Goal: Task Accomplishment & Management: Use online tool/utility

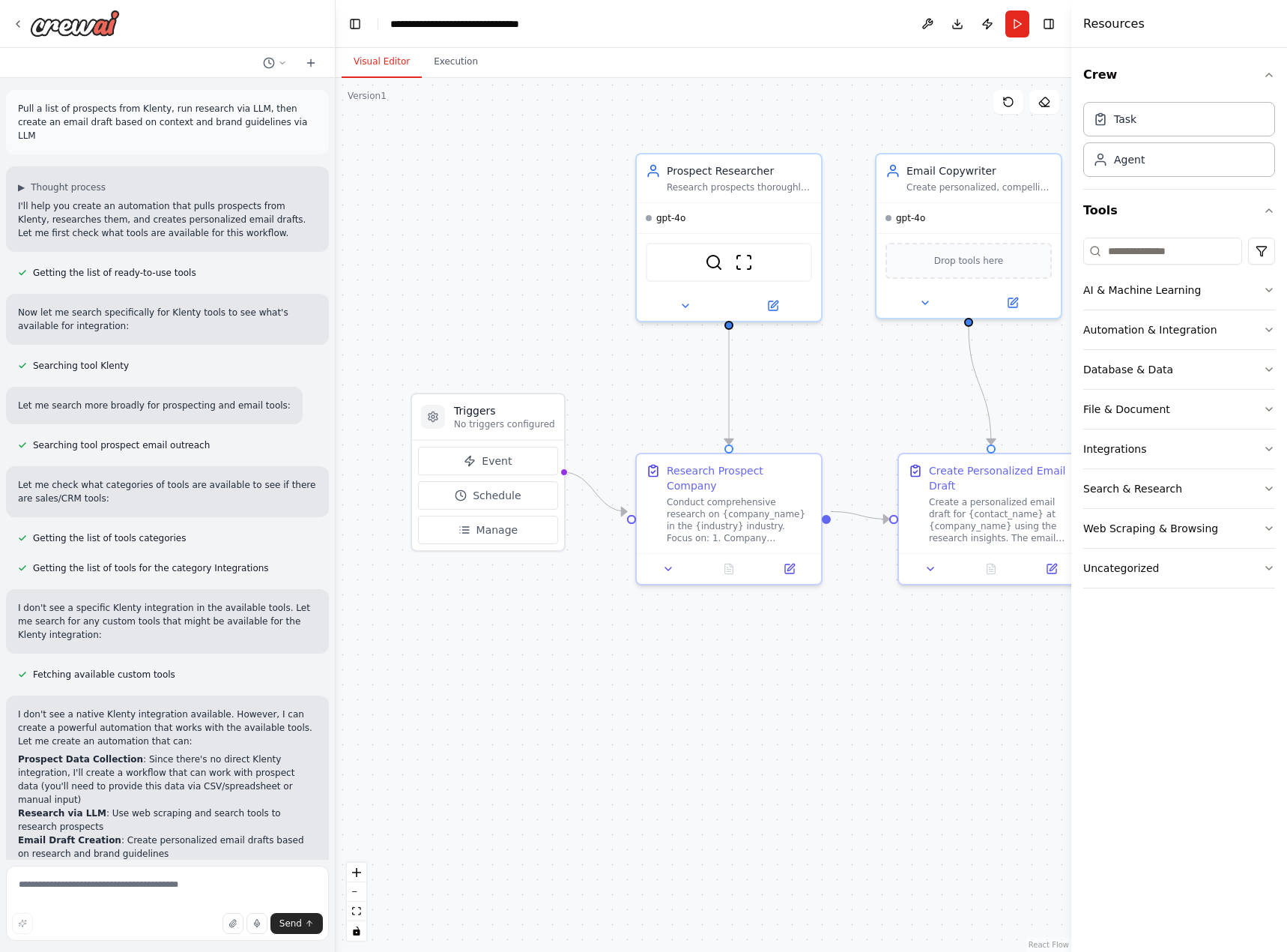
scroll to position [993, 0]
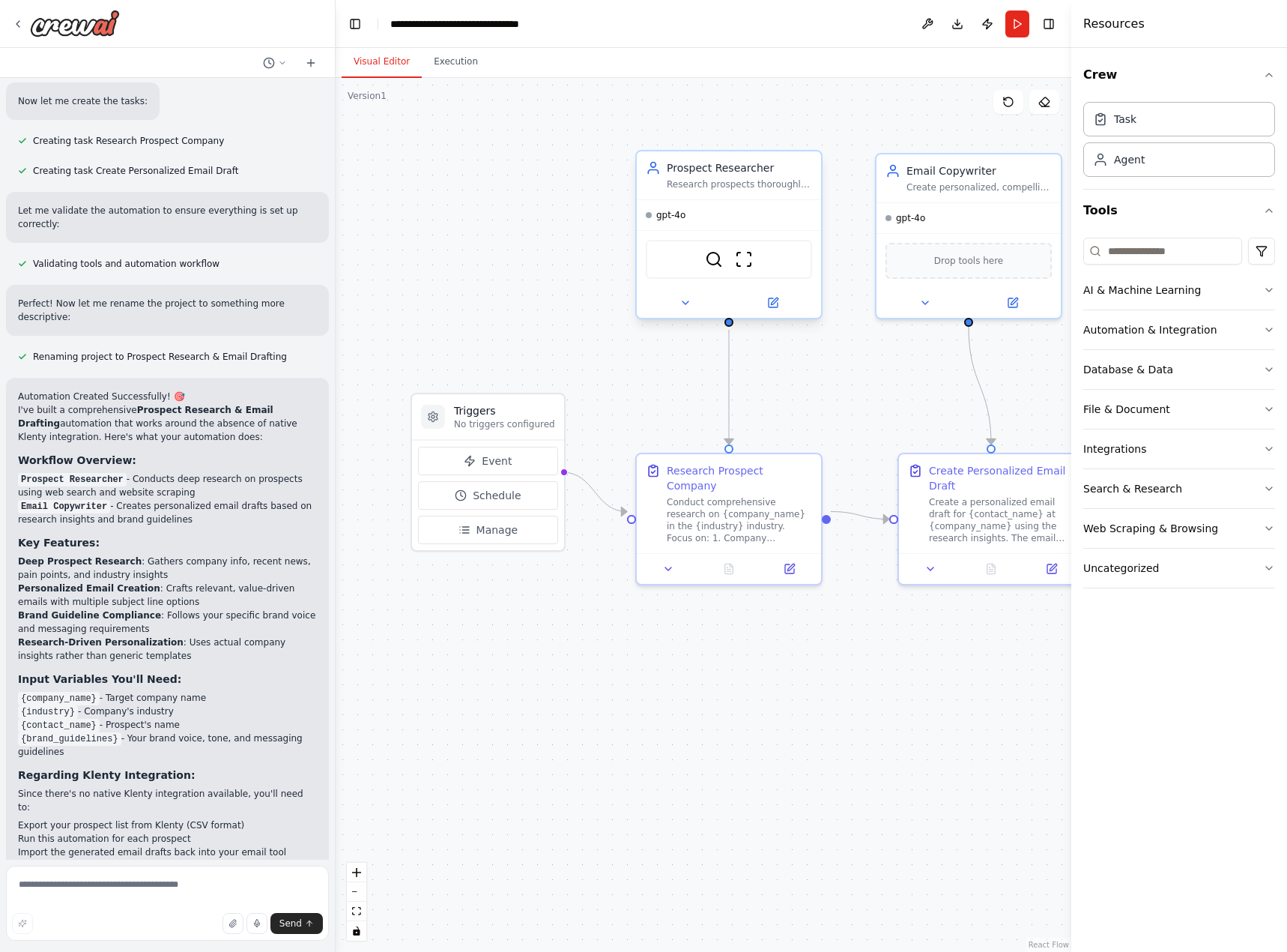
click at [726, 224] on div "gpt-4o" at bounding box center [728, 215] width 184 height 30
click at [681, 225] on div "gpt-4o" at bounding box center [728, 215] width 184 height 30
click at [676, 217] on span "gpt-4o" at bounding box center [671, 215] width 30 height 12
click at [768, 305] on icon at bounding box center [774, 303] width 12 height 12
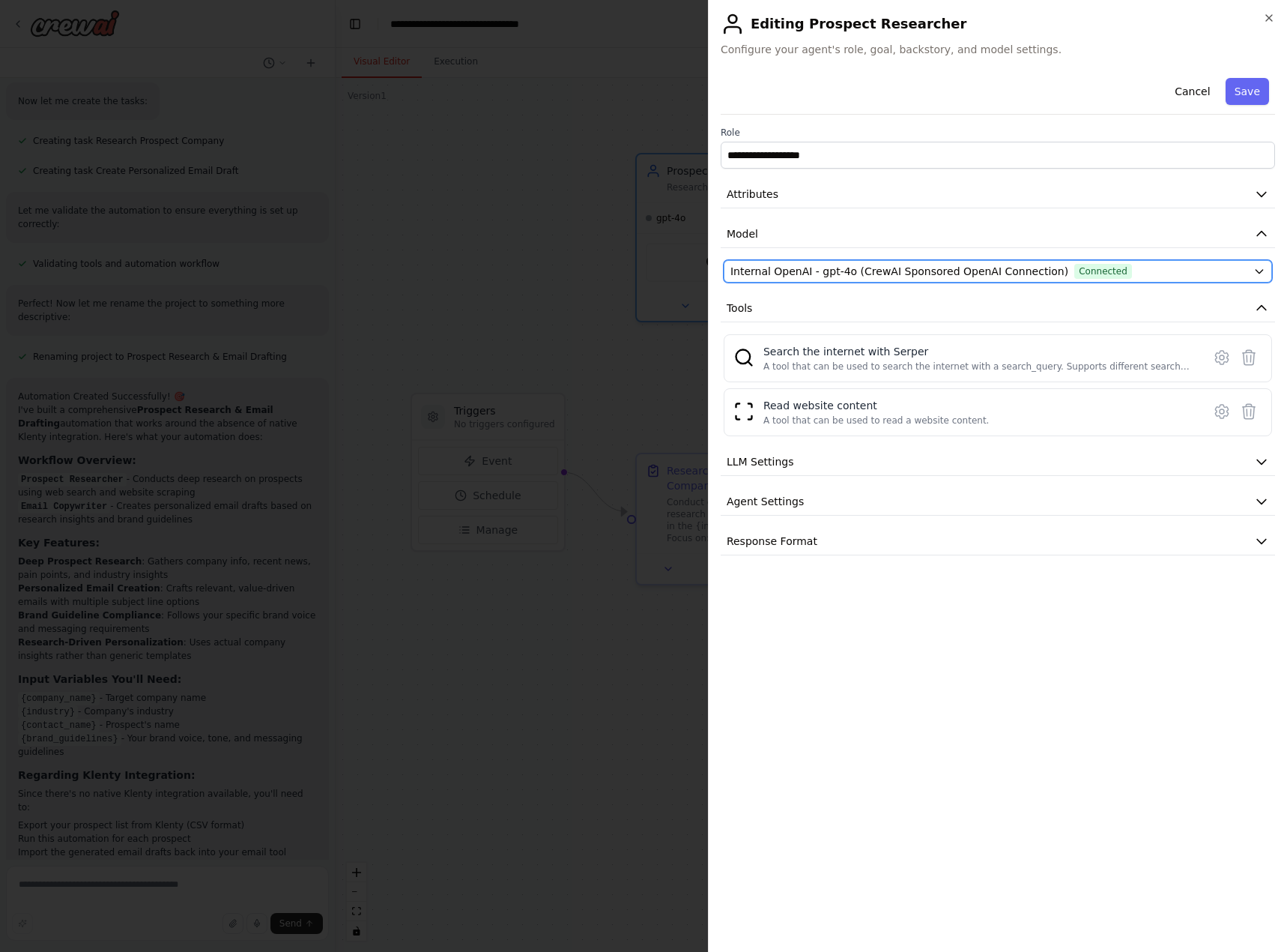
click at [812, 264] on span "Internal OpenAI - gpt-4o (CrewAI Sponsored OpenAI Connection)" at bounding box center [899, 271] width 338 height 15
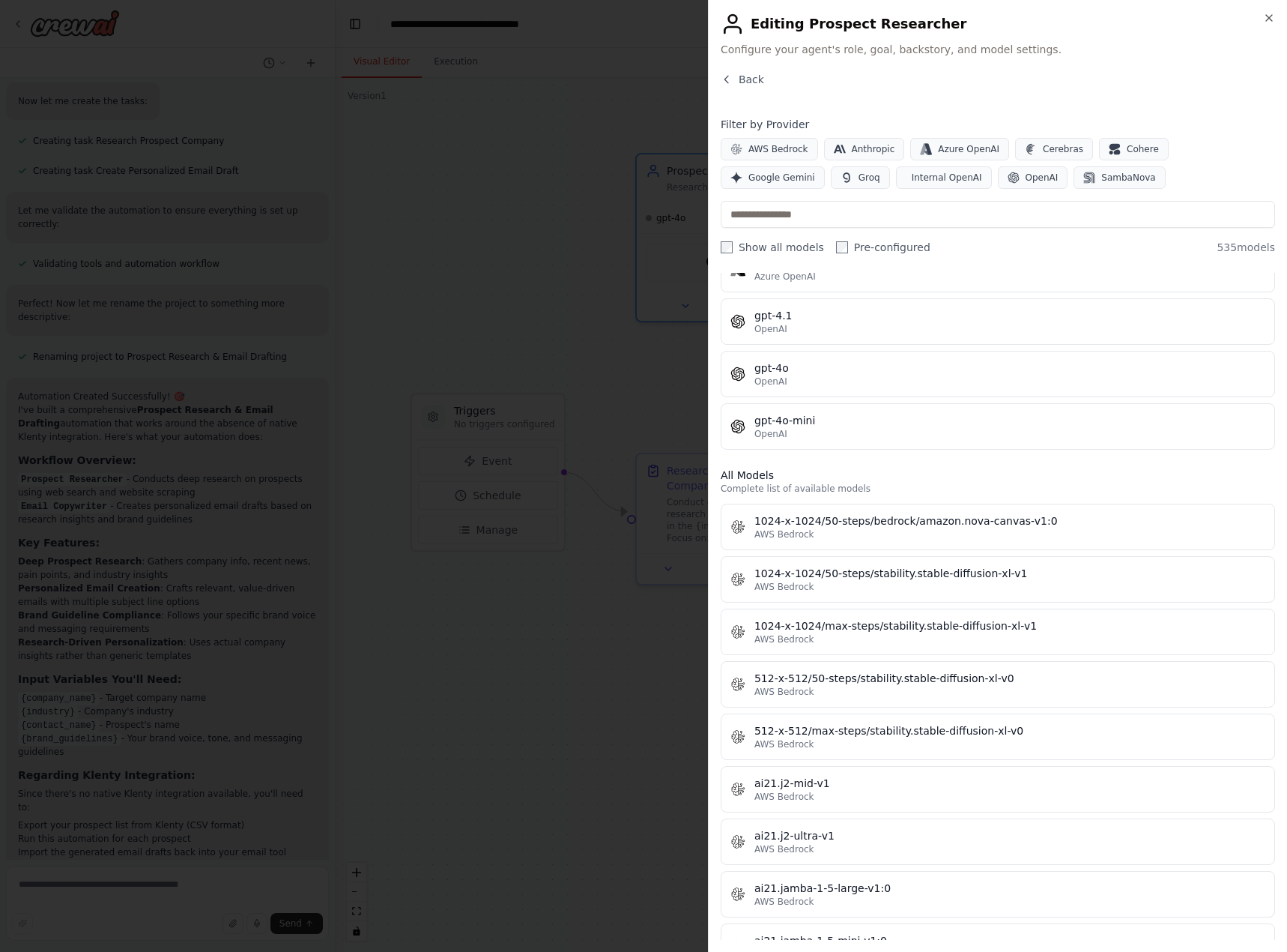
scroll to position [374, 0]
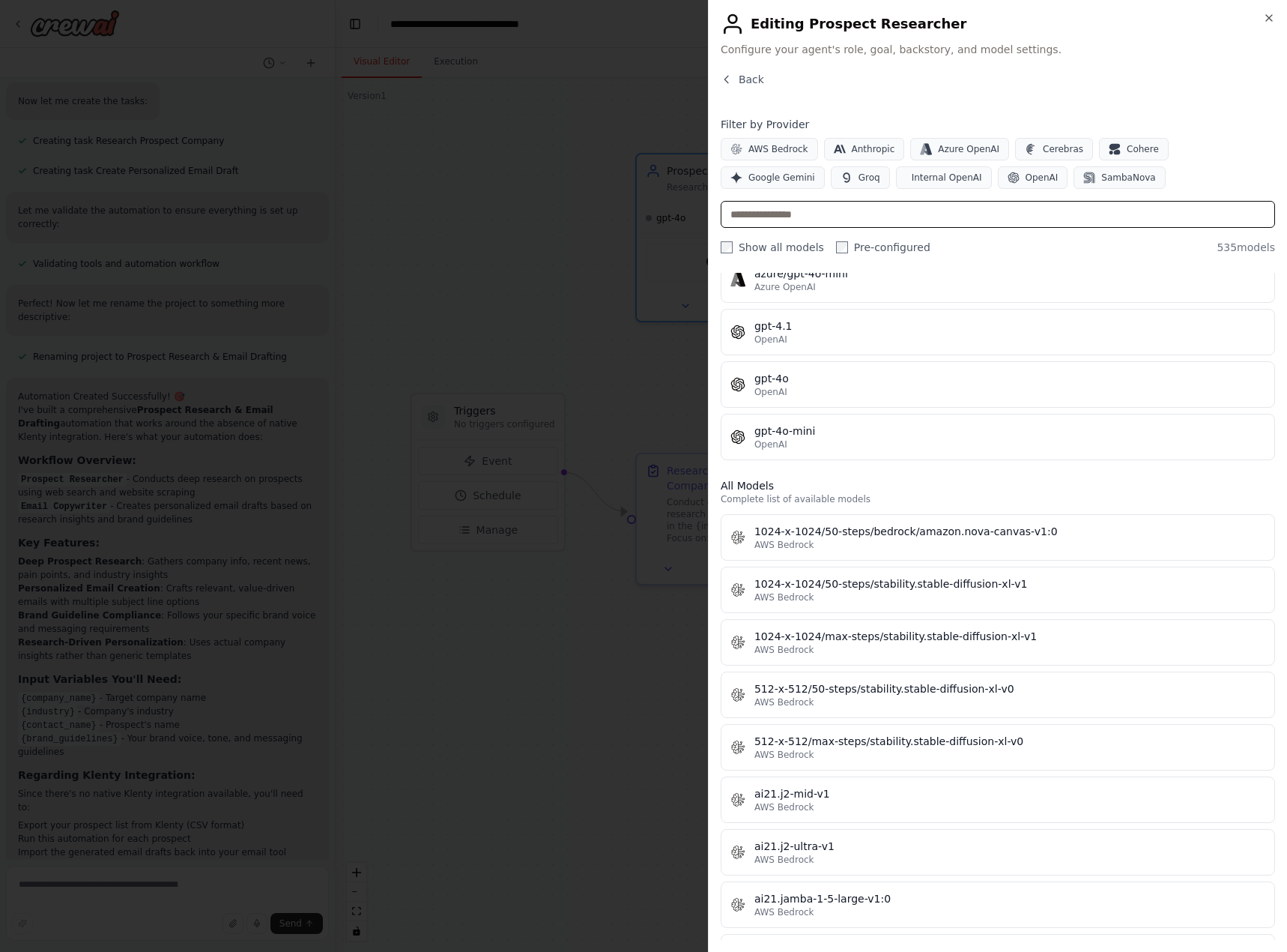
click at [811, 210] on input "text" at bounding box center [998, 214] width 555 height 27
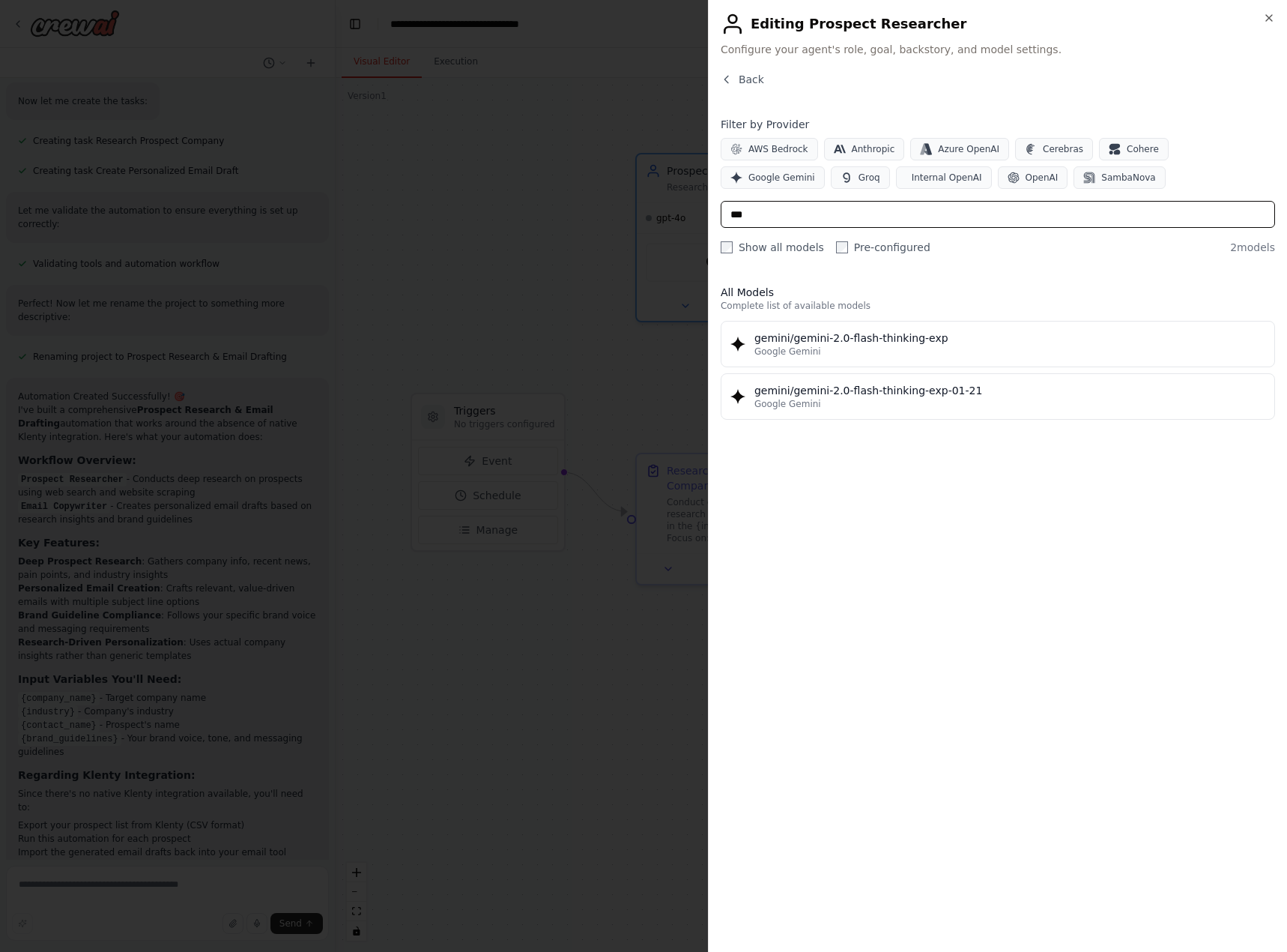
scroll to position [0, 0]
type input "*"
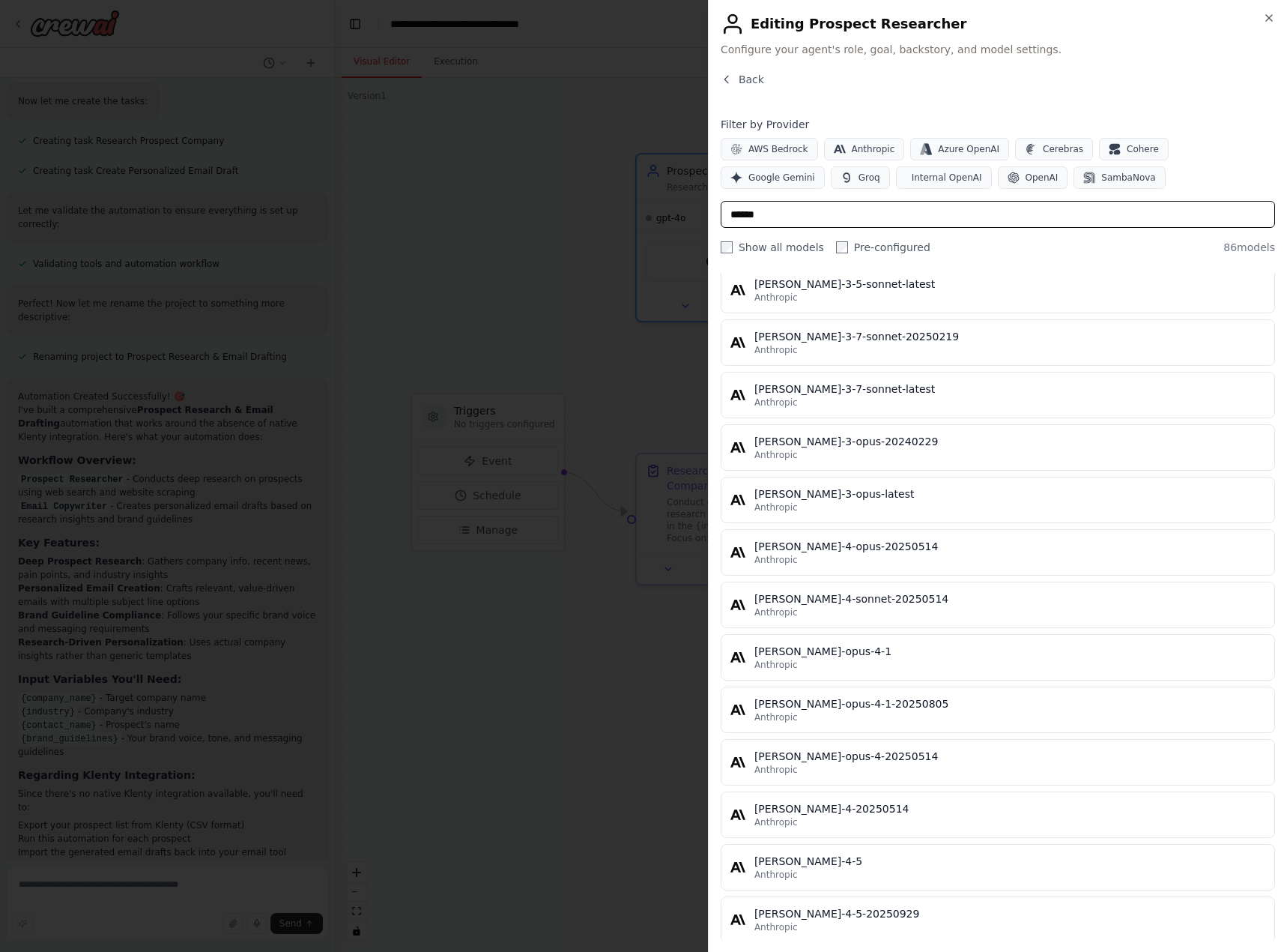
scroll to position [3946, 0]
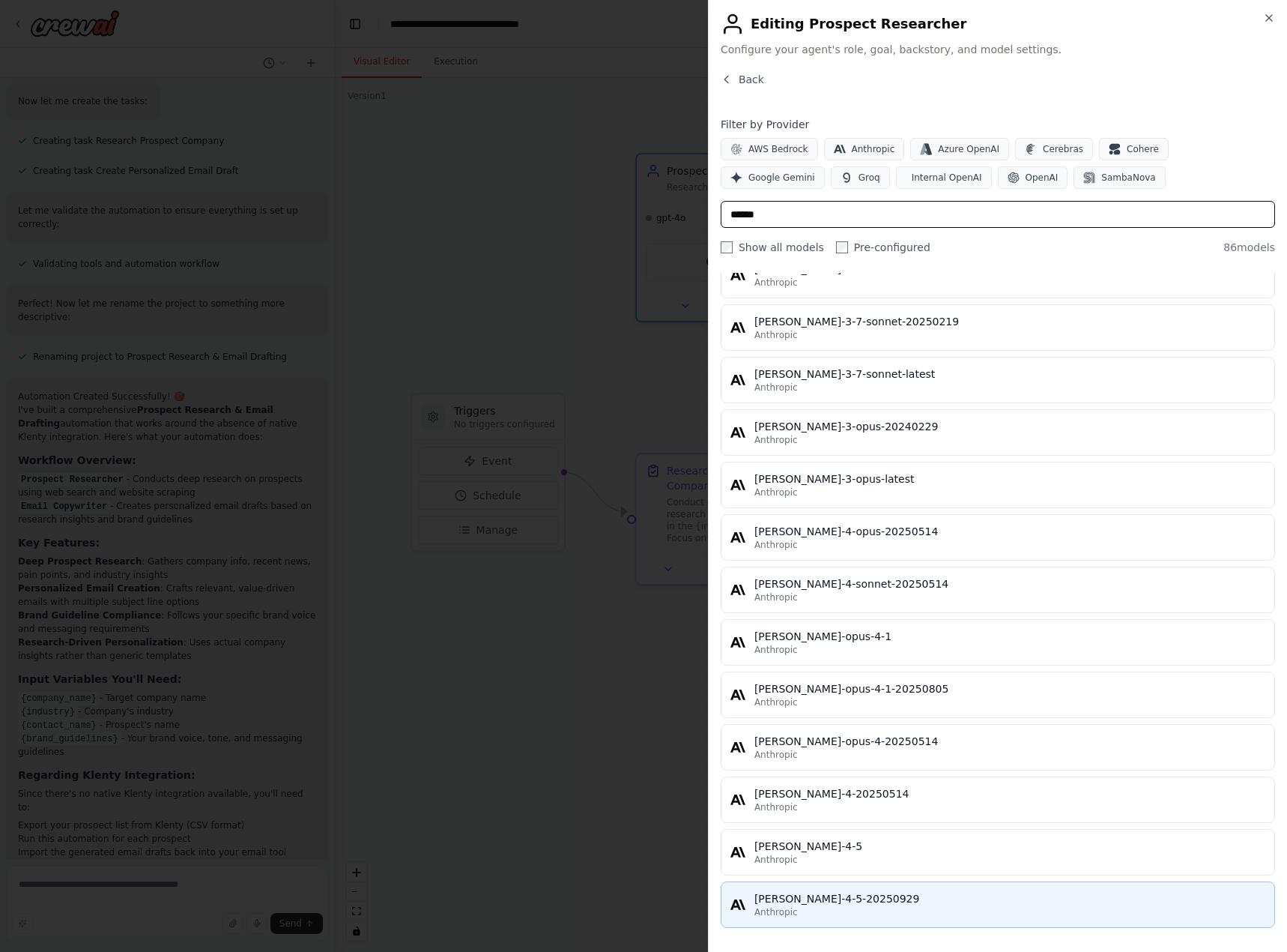
type input "******"
click at [959, 893] on div "[PERSON_NAME]-4-5-20250929" at bounding box center [1010, 898] width 511 height 15
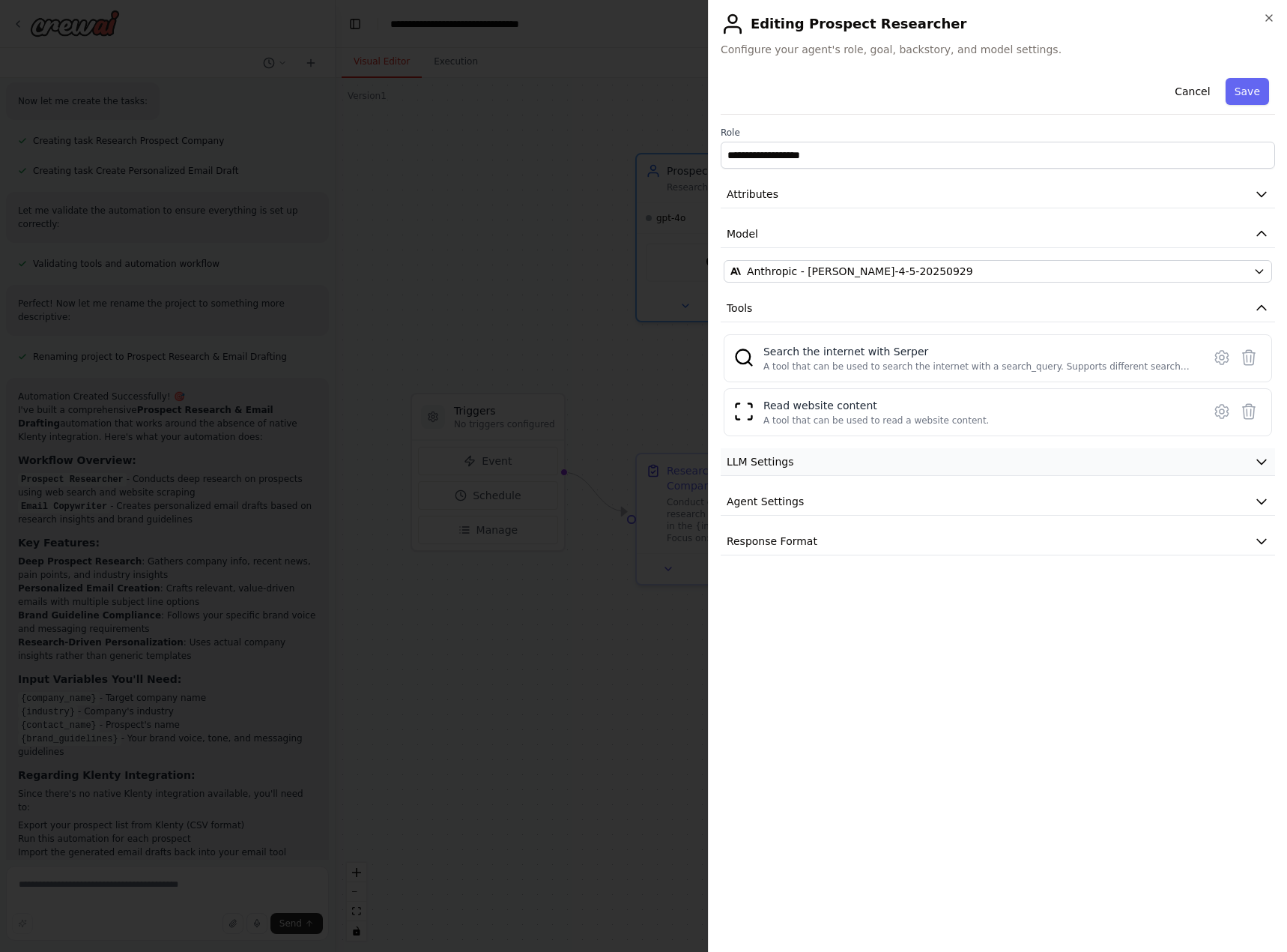
click at [855, 467] on button "LLM Settings" at bounding box center [998, 462] width 555 height 28
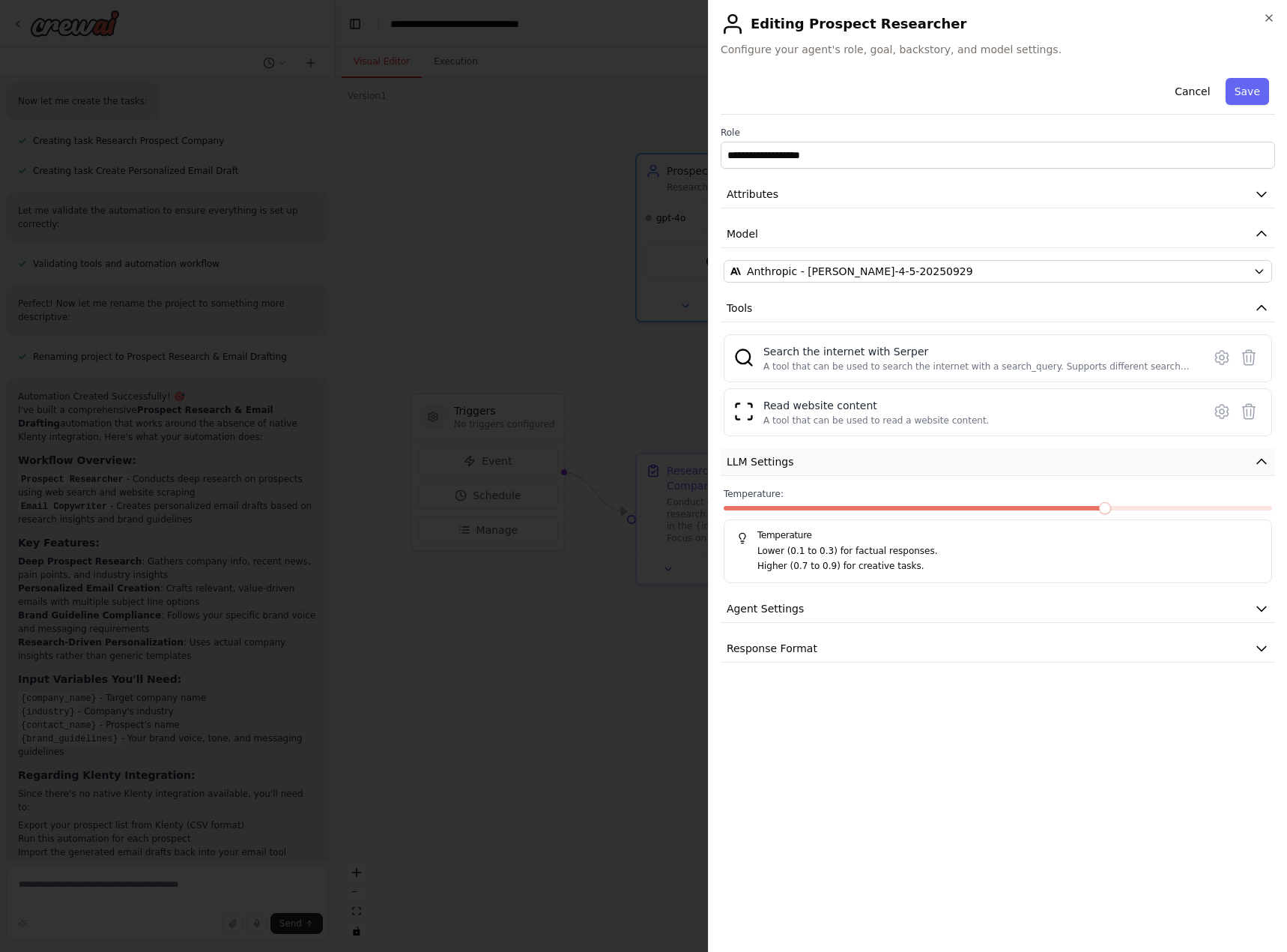
click at [855, 467] on button "LLM Settings" at bounding box center [998, 462] width 555 height 28
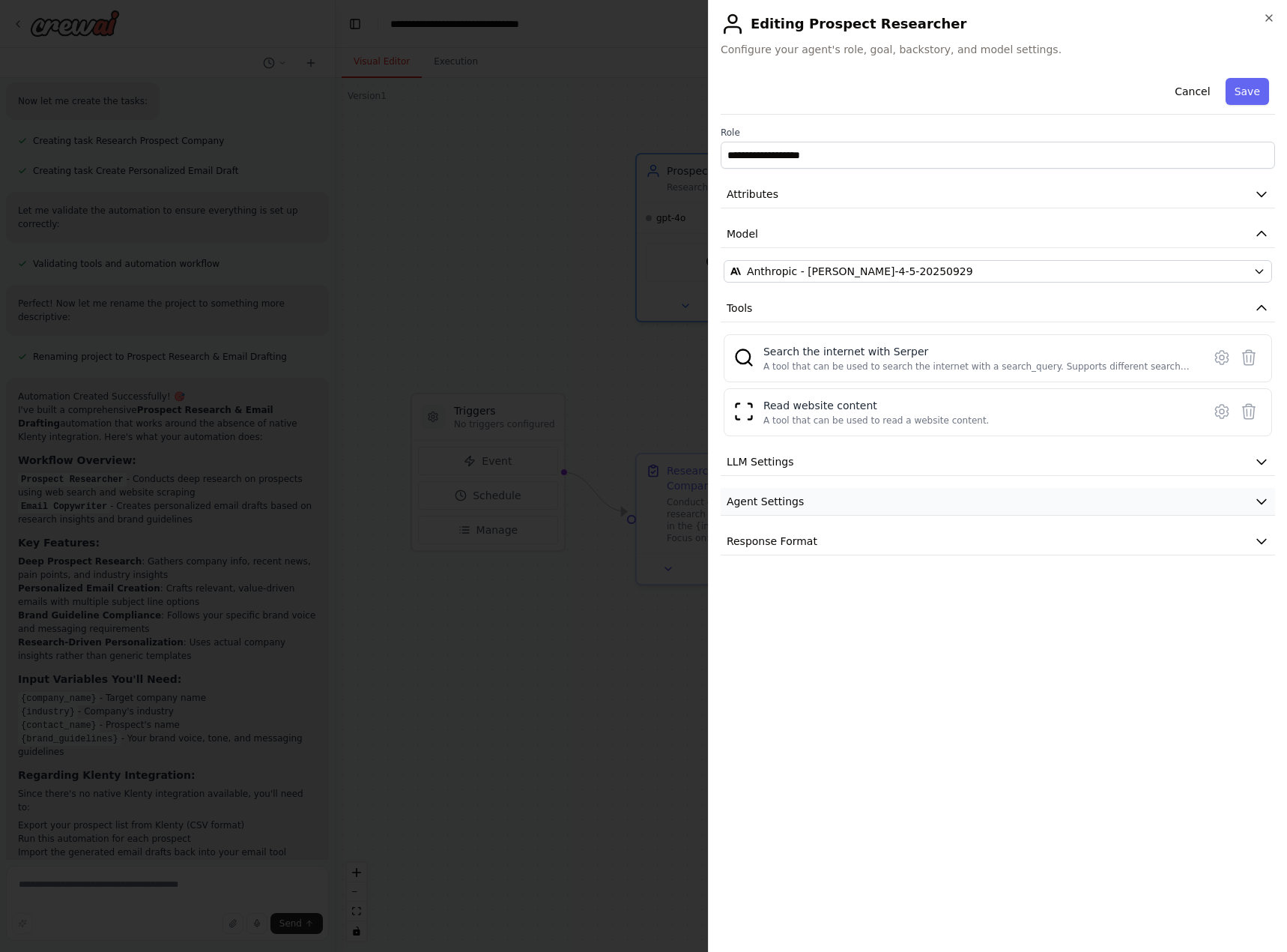
click at [834, 506] on button "Agent Settings" at bounding box center [998, 502] width 555 height 28
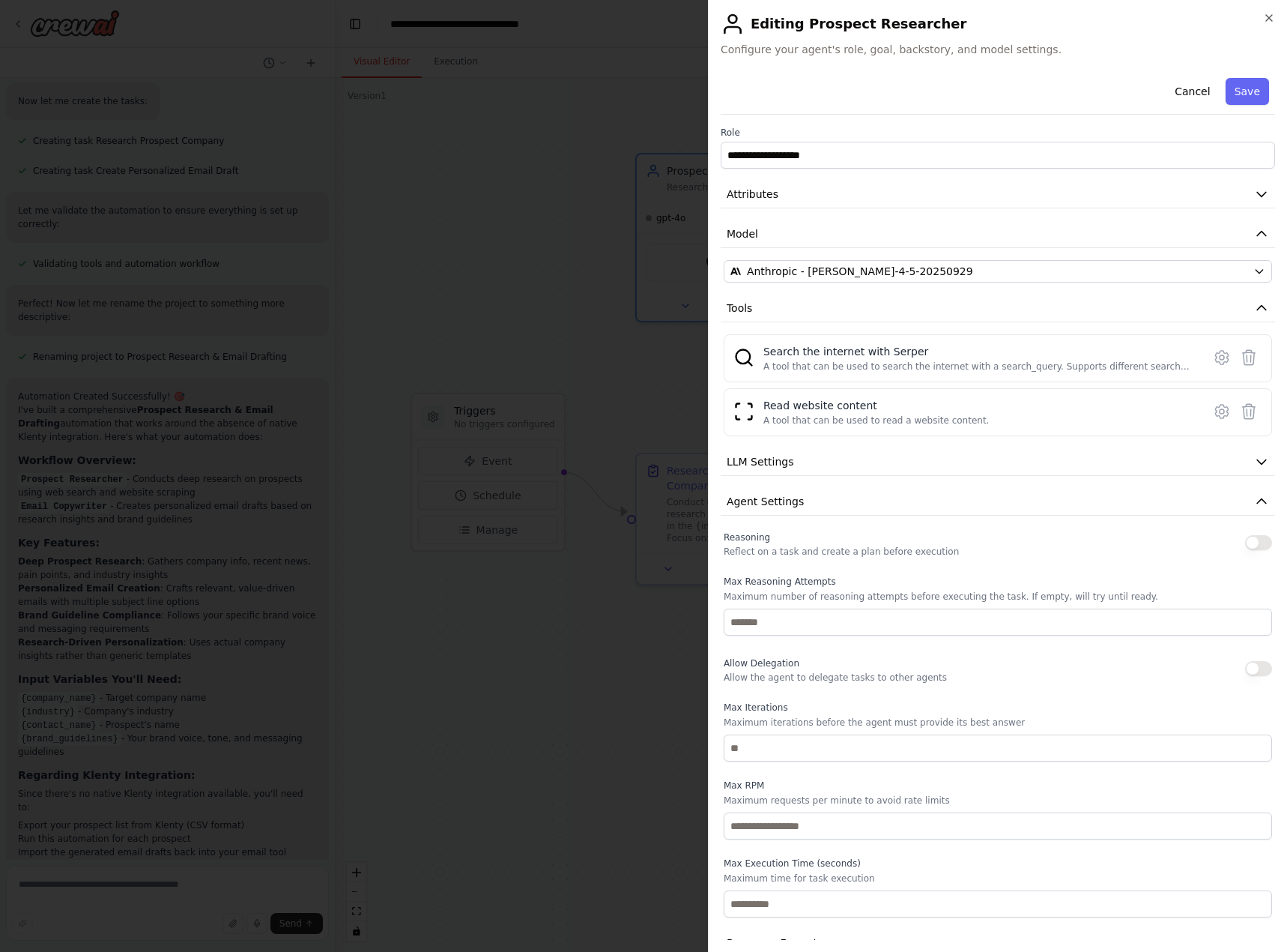
click at [1246, 542] on button "button" at bounding box center [1258, 542] width 27 height 15
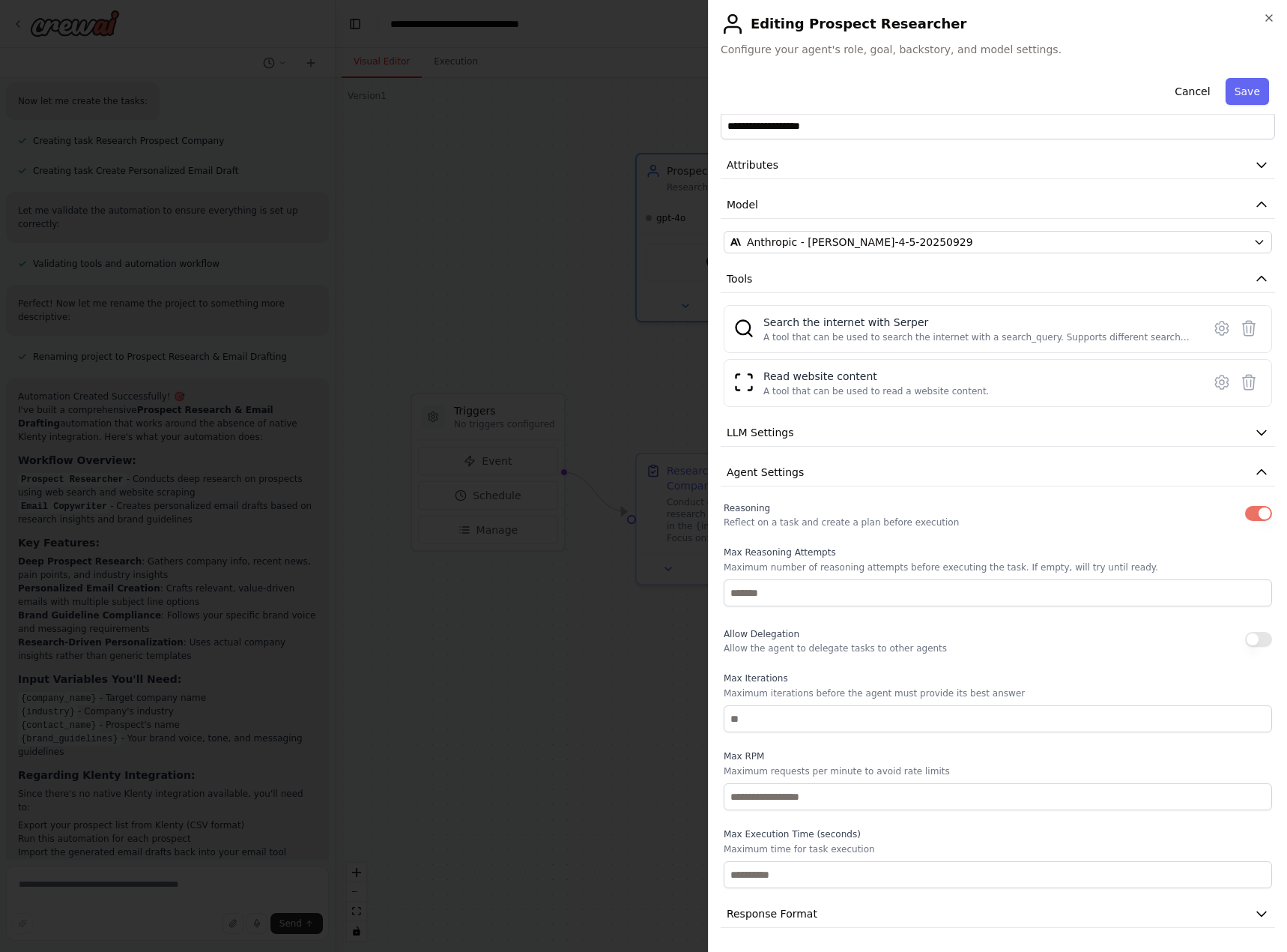
scroll to position [0, 0]
